Goal: Task Accomplishment & Management: Use online tool/utility

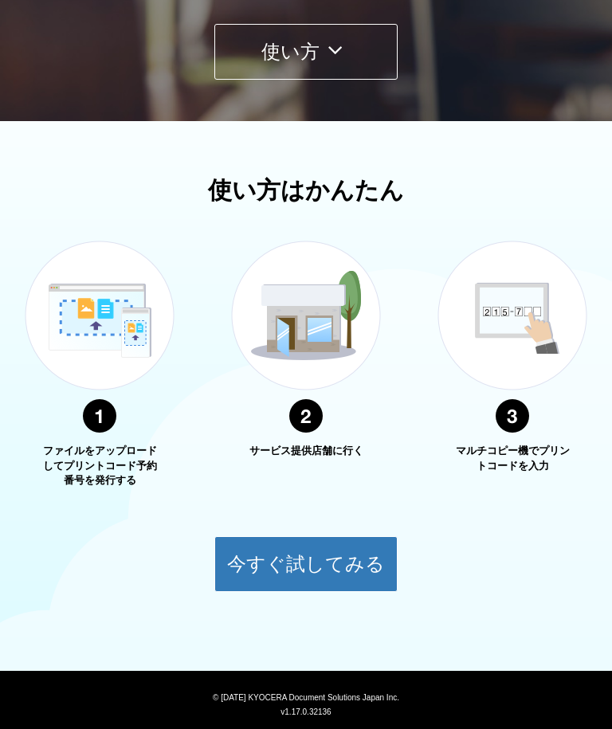
scroll to position [405, 0]
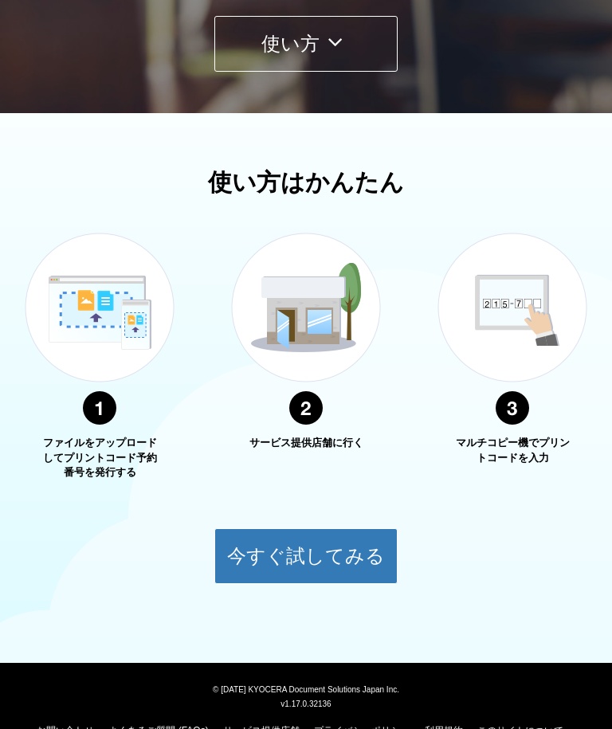
click at [308, 564] on button "今すぐ試してみる" at bounding box center [305, 556] width 183 height 56
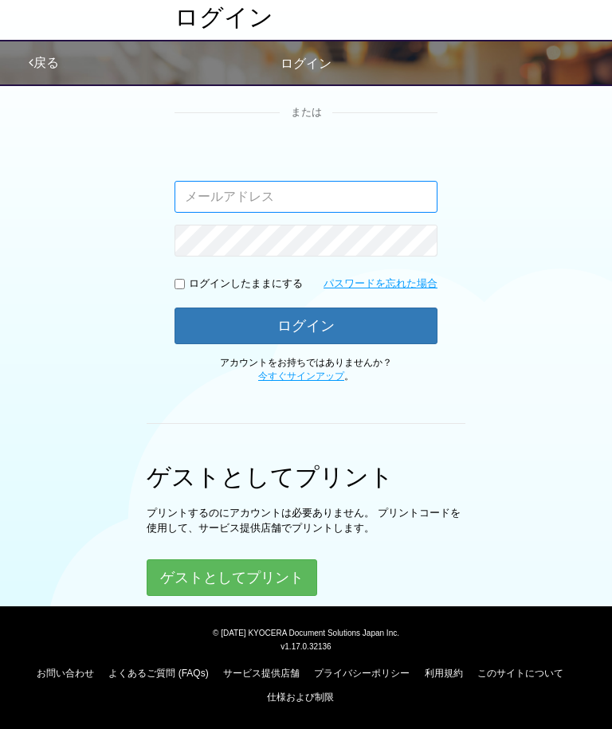
scroll to position [1, 0]
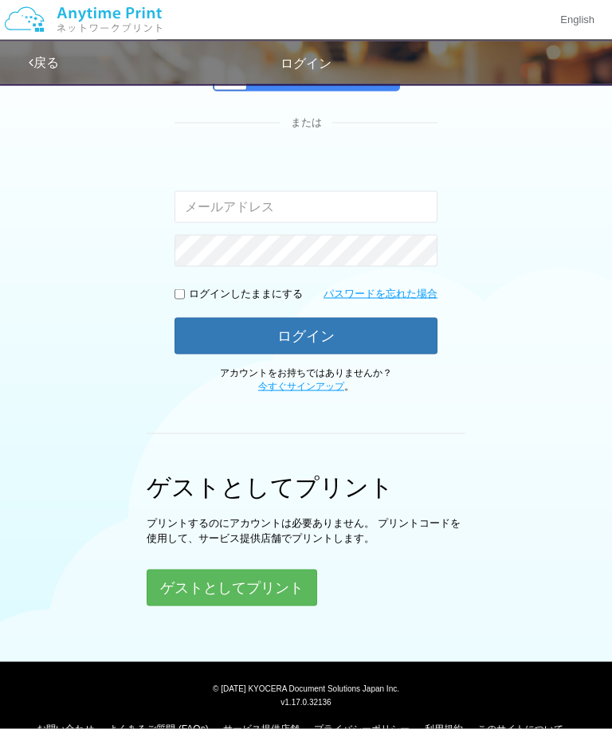
click at [230, 585] on button "ゲストとしてプリント" at bounding box center [232, 587] width 170 height 37
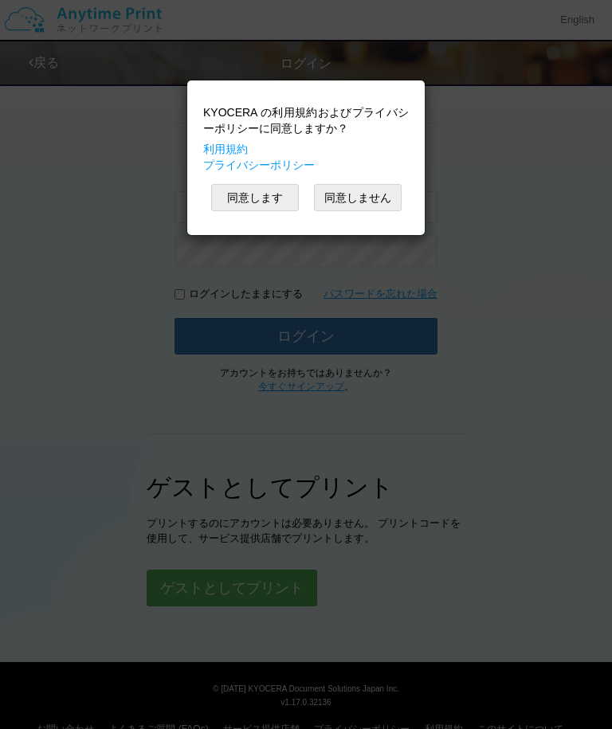
click at [240, 210] on button "同意します" at bounding box center [255, 197] width 88 height 27
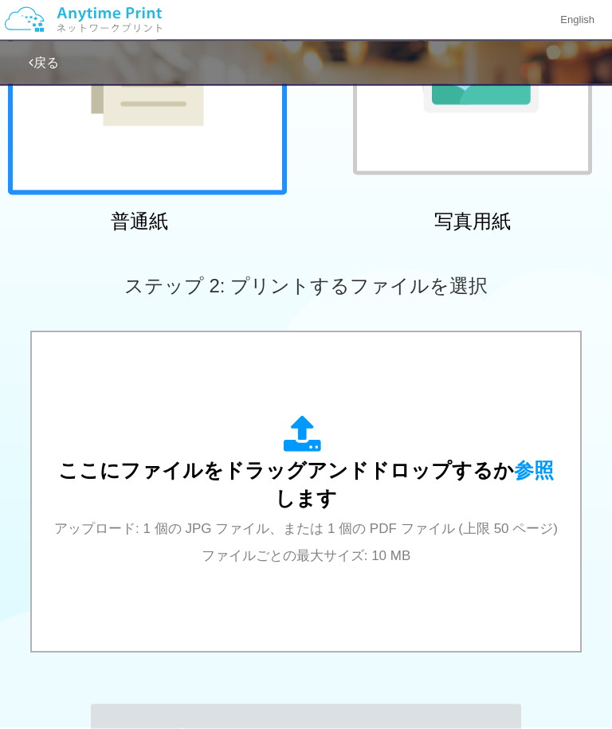
scroll to position [279, 0]
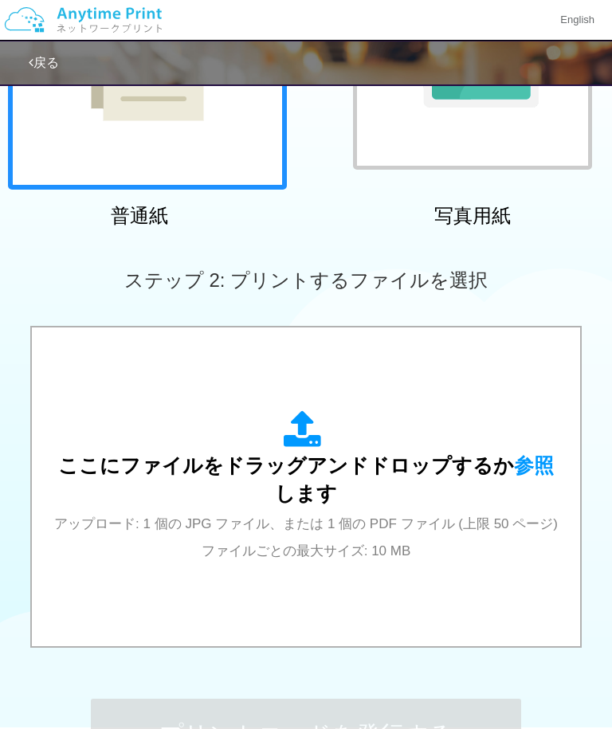
click at [514, 454] on span "参照" at bounding box center [534, 465] width 40 height 22
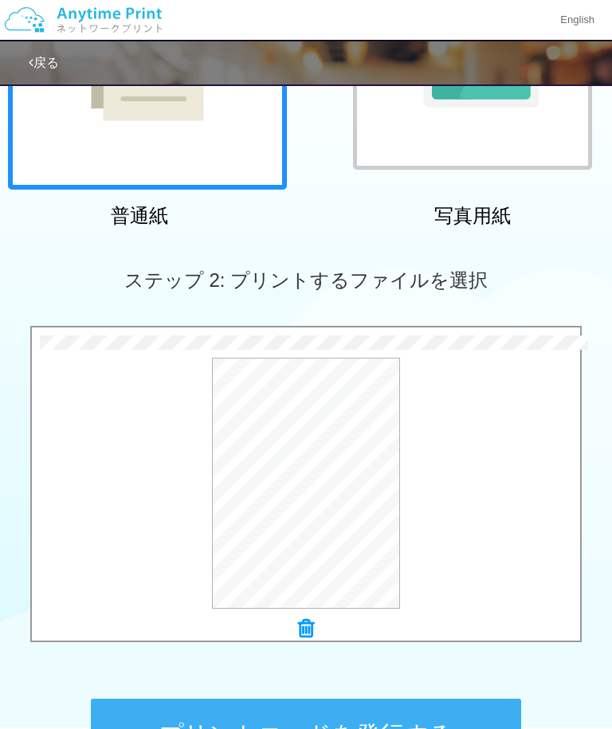
click at [371, 728] on button "プリントコードを発行する" at bounding box center [306, 734] width 430 height 72
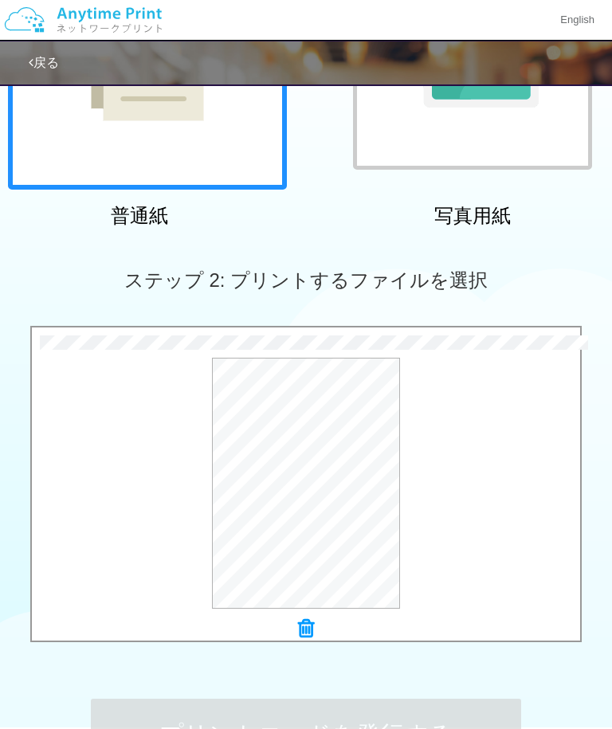
scroll to position [0, 0]
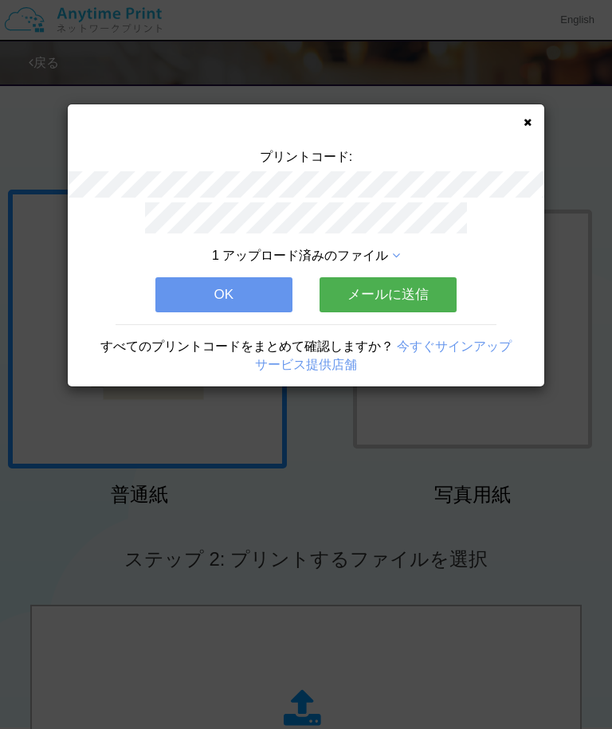
click at [531, 115] on div "プリントコード: 1 アップロード済みのファイル OK メールに送信 すべてのプリントコードをまとめて確認しますか？ 今すぐサインアップ サービス提供店舗" at bounding box center [306, 245] width 476 height 282
click at [530, 117] on icon at bounding box center [527, 122] width 8 height 10
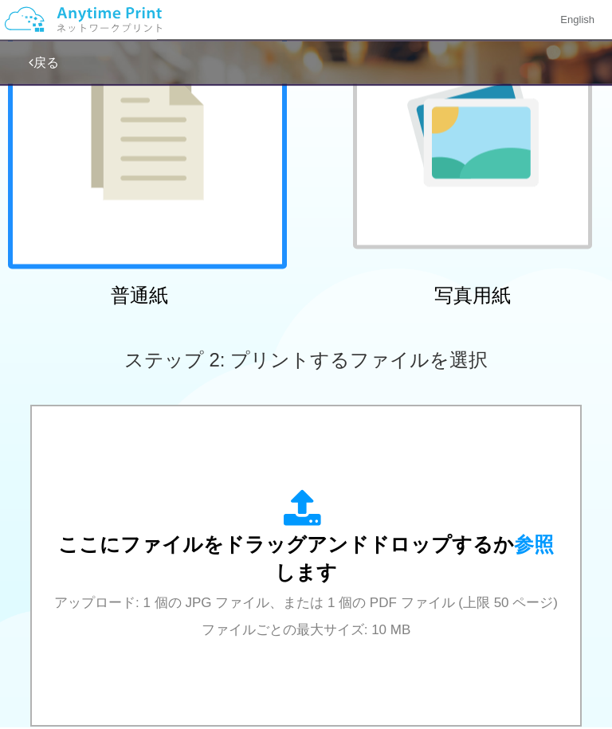
scroll to position [200, 0]
click at [515, 535] on span "参照" at bounding box center [534, 544] width 40 height 22
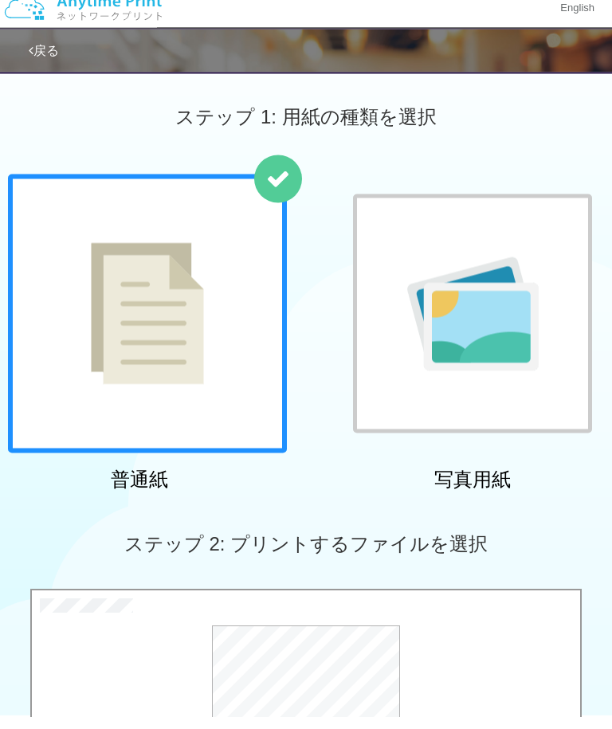
scroll to position [0, 0]
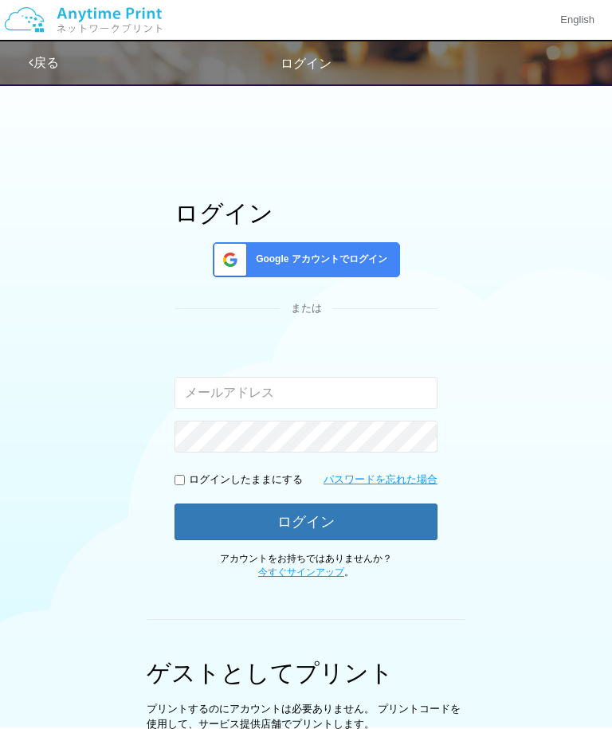
scroll to position [239, 0]
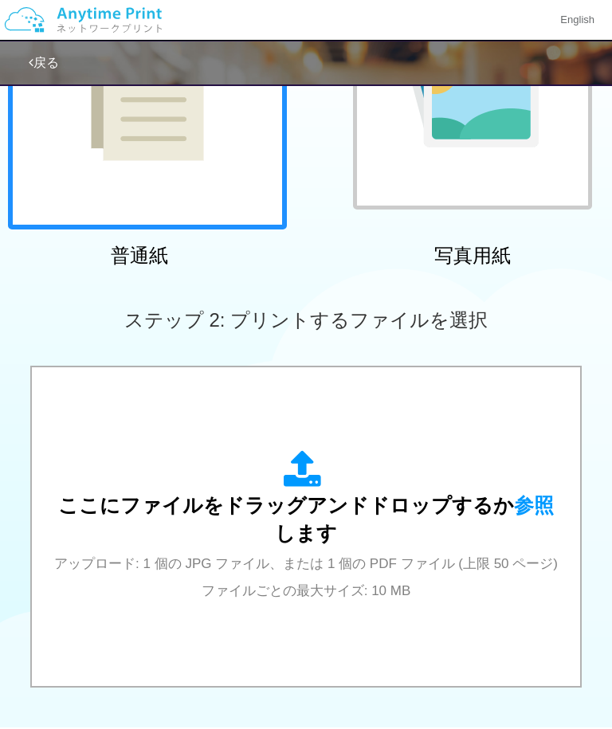
click at [516, 494] on span "参照" at bounding box center [534, 505] width 40 height 22
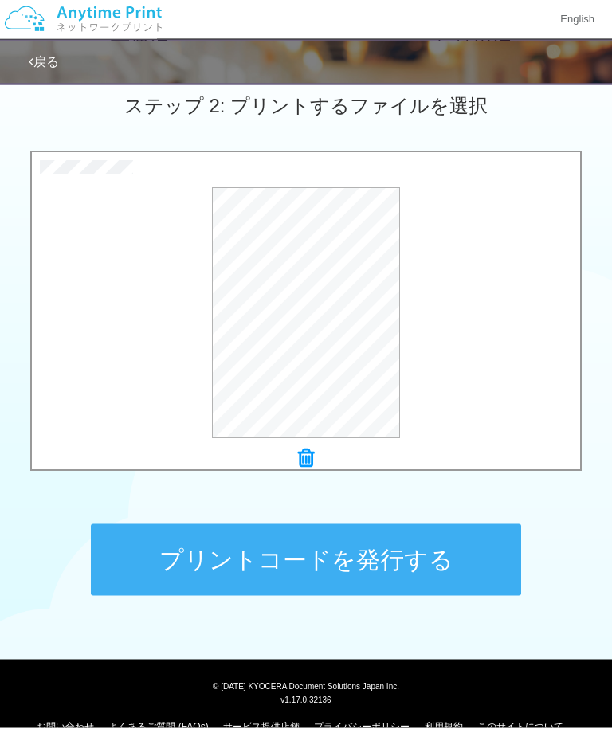
scroll to position [452, 0]
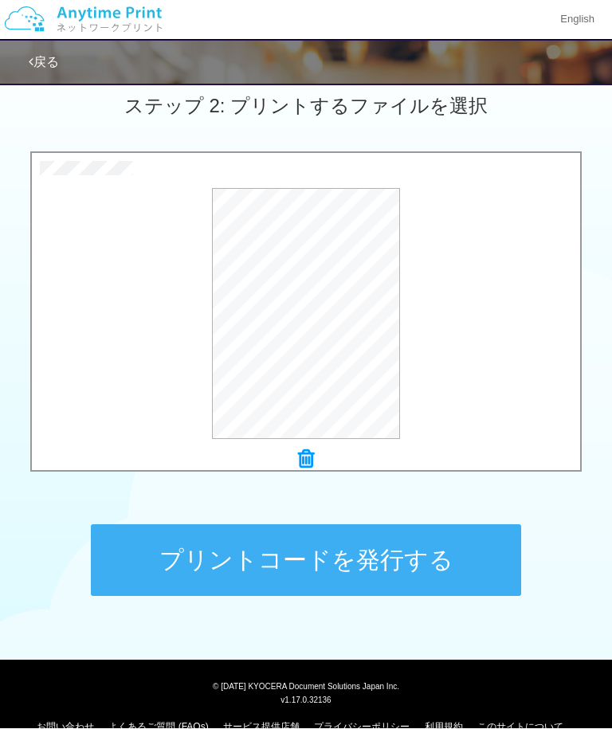
click at [346, 553] on button "プリントコードを発行する" at bounding box center [306, 561] width 430 height 72
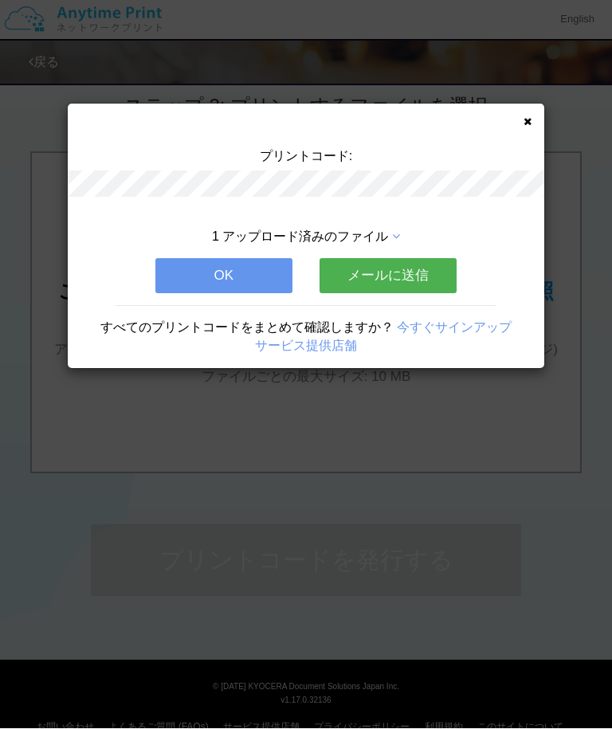
scroll to position [0, 0]
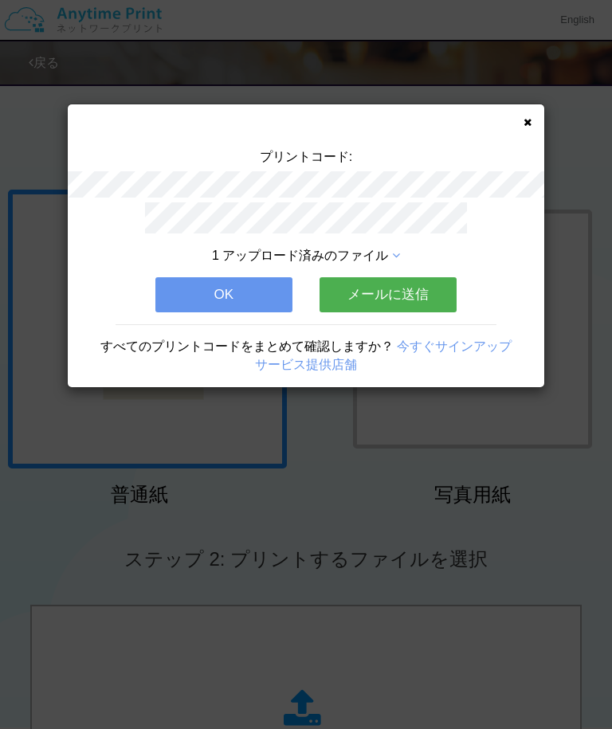
click at [528, 119] on icon at bounding box center [527, 122] width 8 height 10
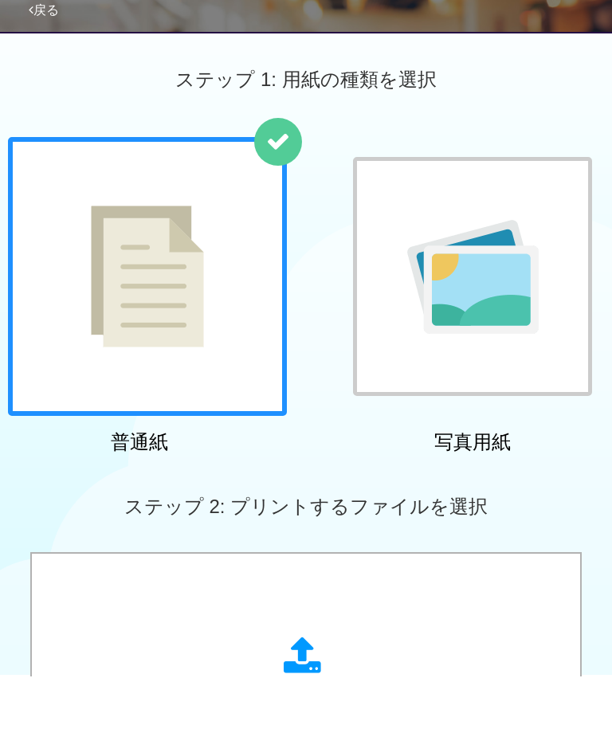
scroll to position [53, 0]
